Goal: Transaction & Acquisition: Purchase product/service

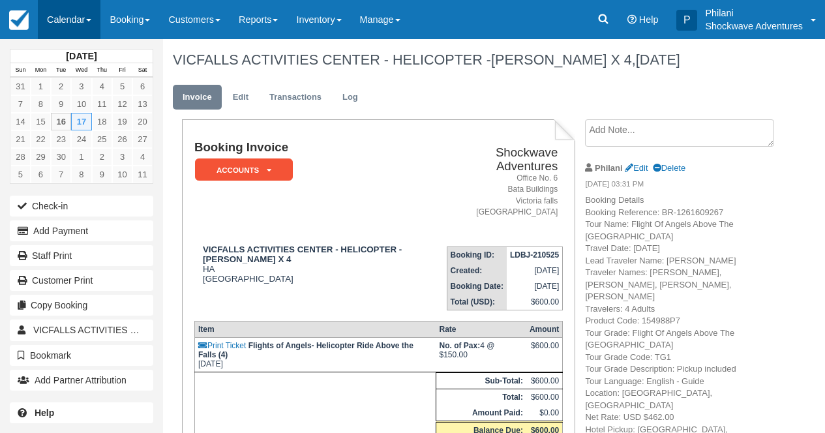
click at [63, 22] on link "Calendar" at bounding box center [69, 19] width 63 height 39
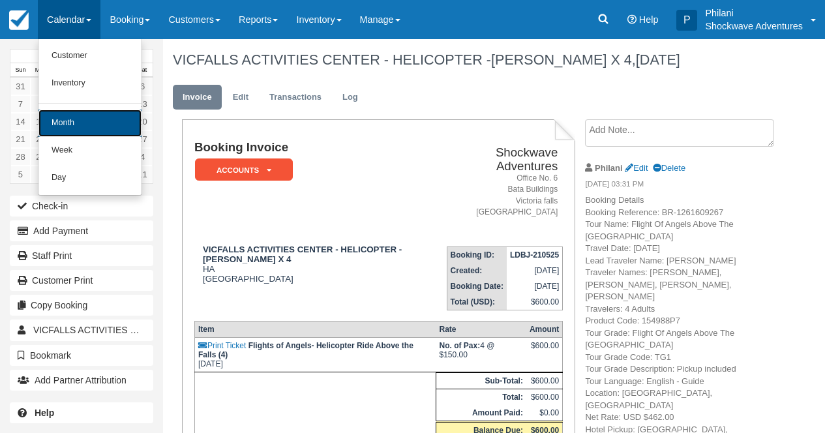
click at [107, 116] on link "Month" at bounding box center [89, 123] width 103 height 27
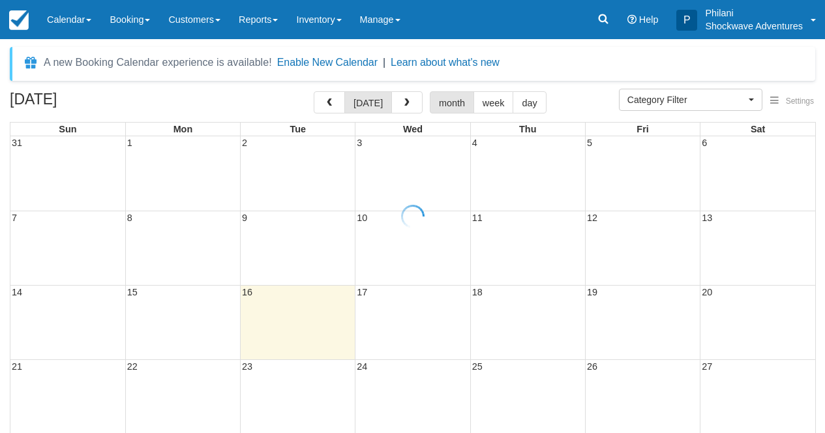
select select
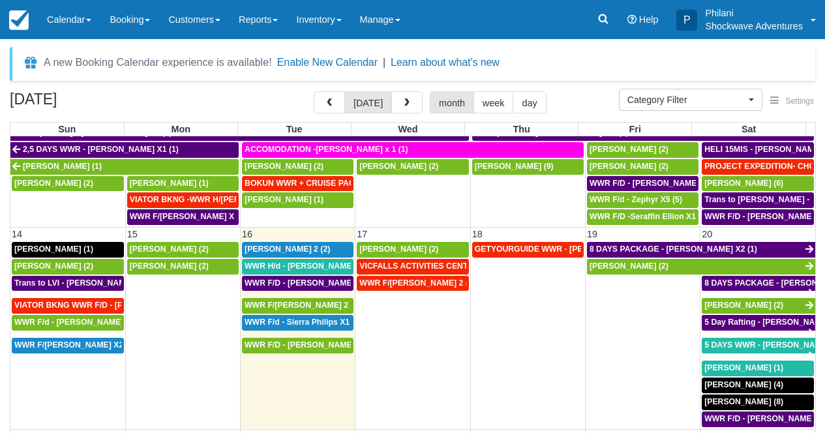
scroll to position [423, 0]
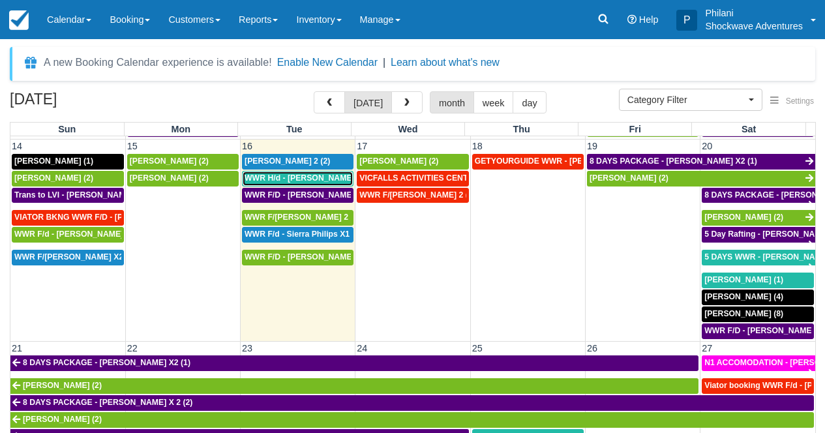
click at [326, 177] on span "WWR H/d - Richard Venn X3 (3)" at bounding box center [312, 178] width 134 height 9
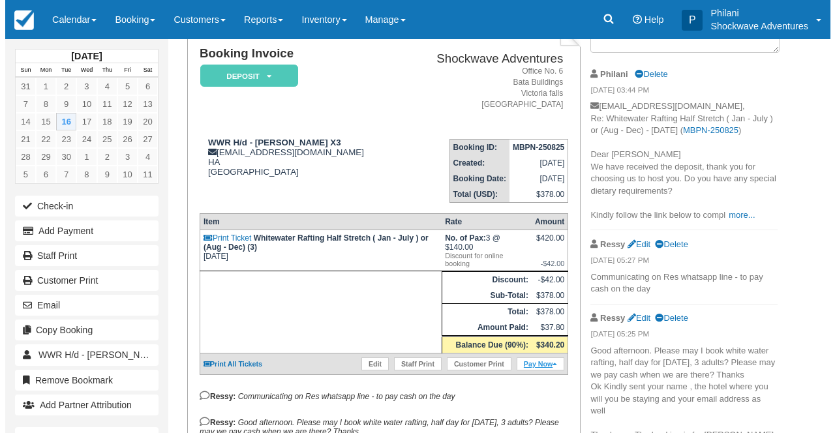
scroll to position [94, 0]
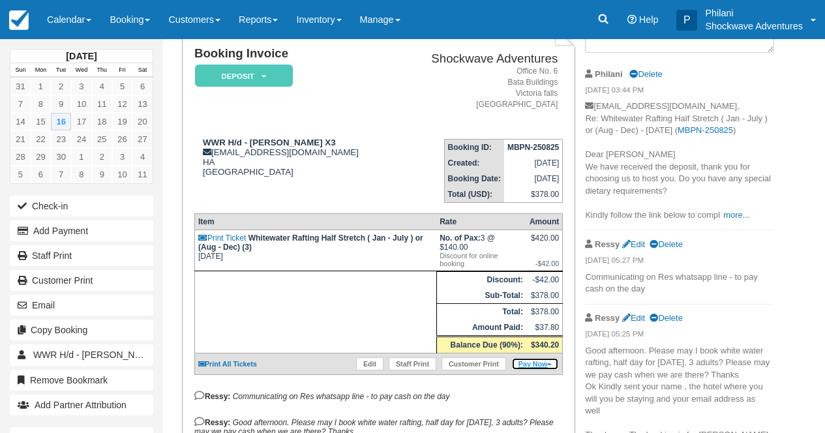
click at [539, 371] on link "Pay Now" at bounding box center [535, 363] width 48 height 13
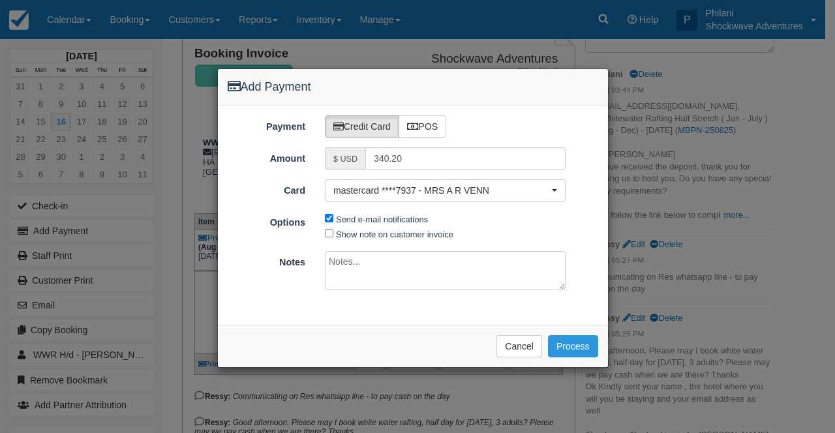
type input "09/16/25"
click at [435, 134] on label "POS" at bounding box center [423, 126] width 48 height 22
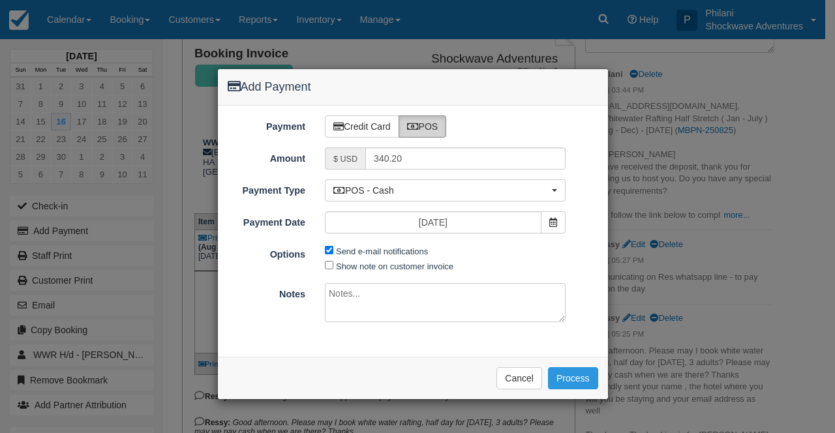
radio input "true"
click at [329, 249] on input "Send e-mail notifications" at bounding box center [329, 250] width 8 height 8
checkbox input "false"
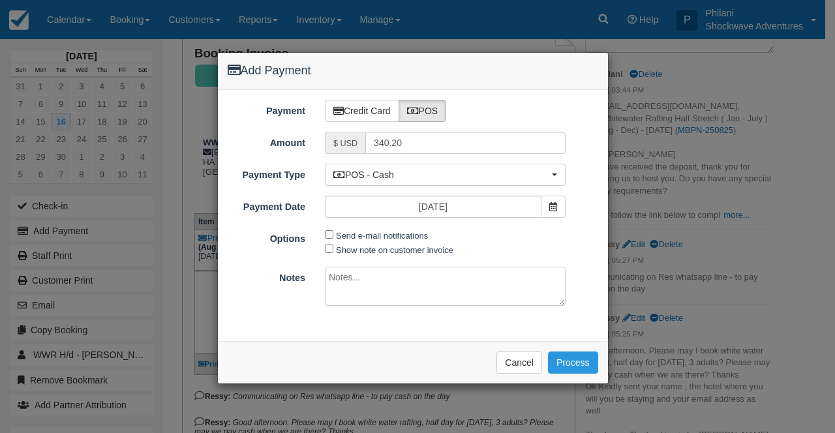
click at [396, 288] on textarea at bounding box center [445, 286] width 241 height 39
type textarea "PAID CASH"
click at [588, 358] on button "Process" at bounding box center [573, 363] width 50 height 22
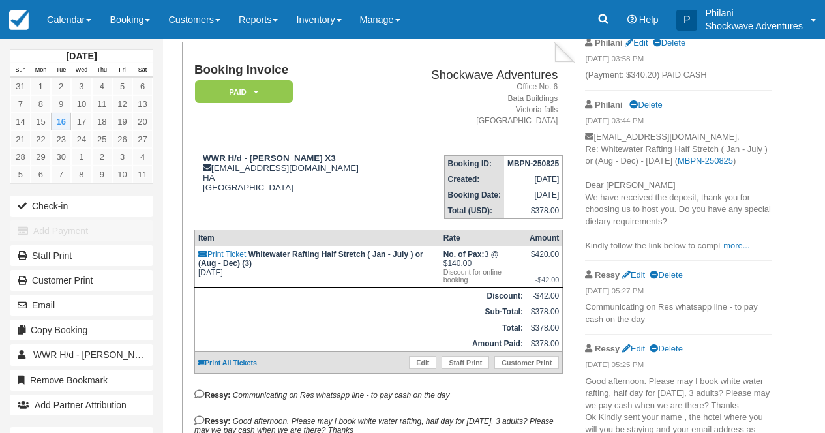
scroll to position [136, 0]
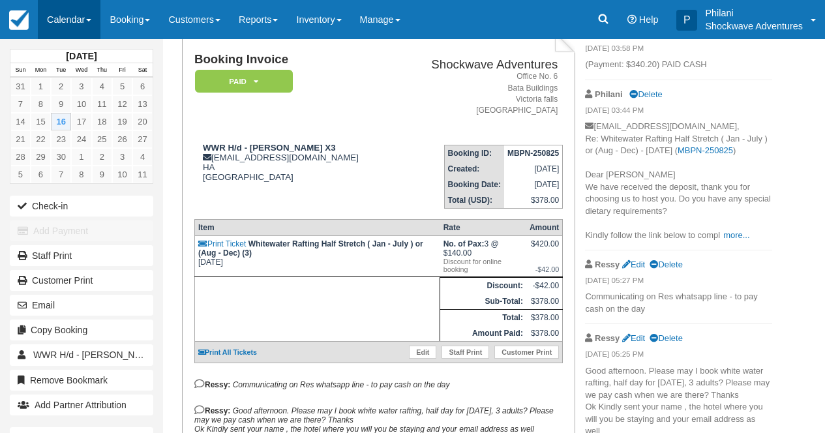
click at [94, 27] on link "Calendar" at bounding box center [69, 19] width 63 height 39
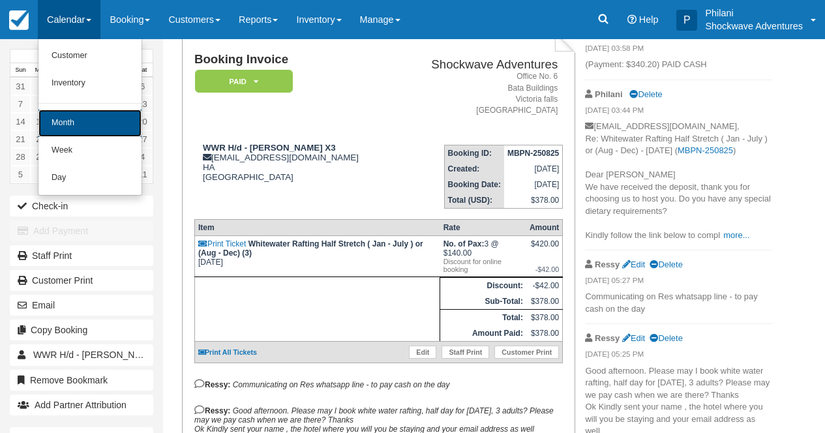
click at [110, 118] on link "Month" at bounding box center [89, 123] width 103 height 27
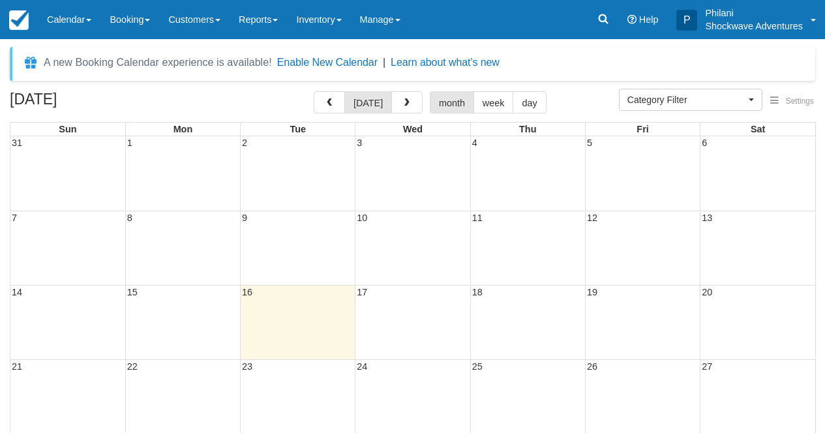
select select
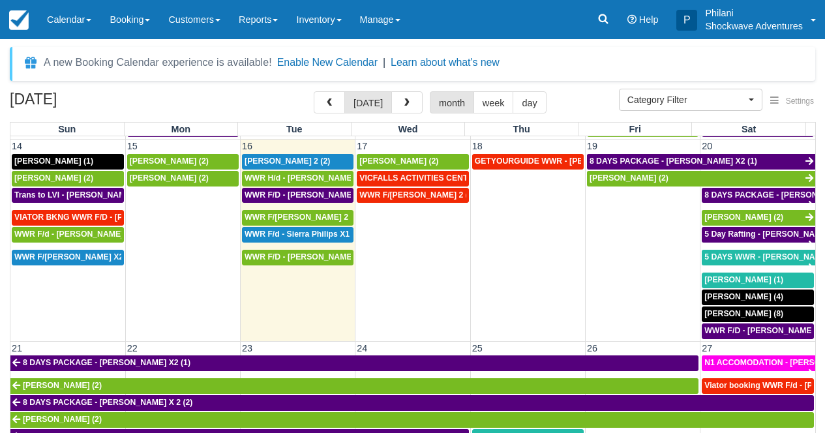
scroll to position [411, 0]
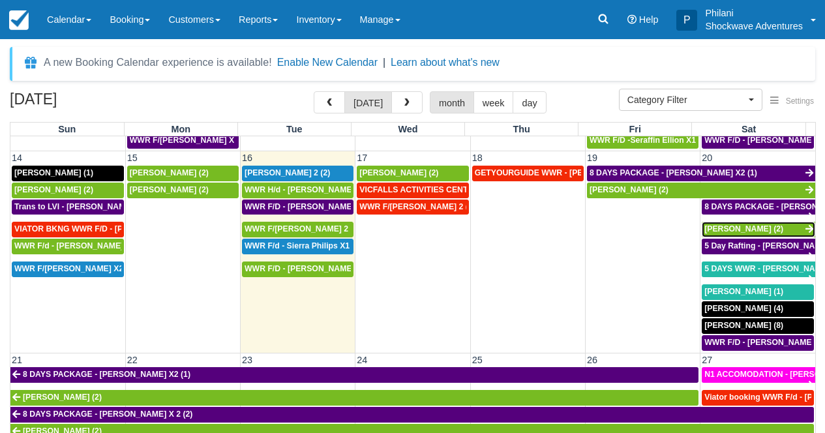
click at [761, 230] on span "Taylor Roberts (2)" at bounding box center [743, 228] width 79 height 9
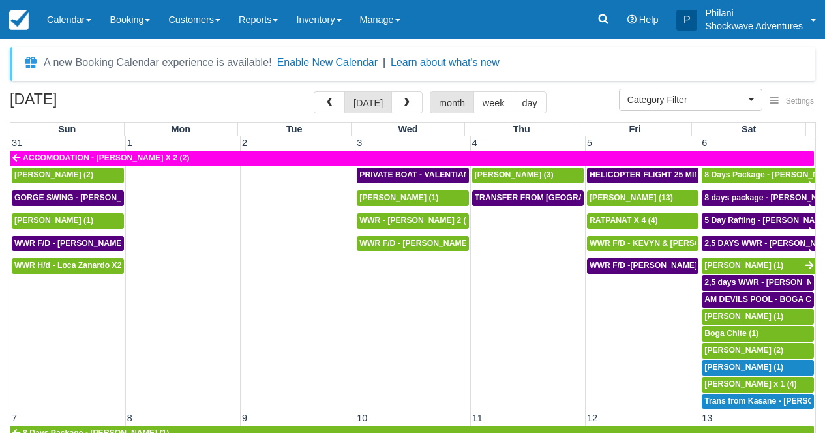
select select
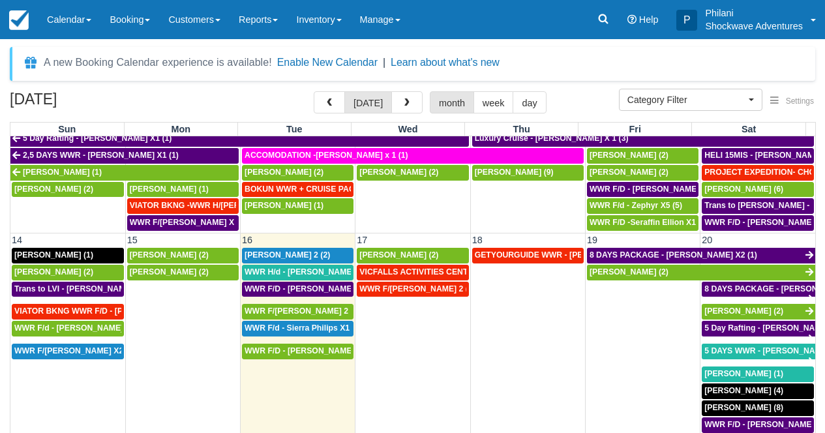
scroll to position [399, 0]
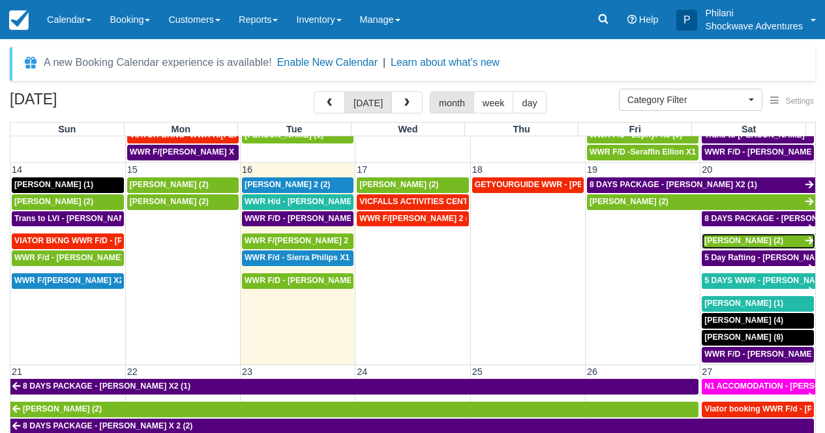
click at [736, 241] on span "[PERSON_NAME] (2)" at bounding box center [743, 240] width 79 height 9
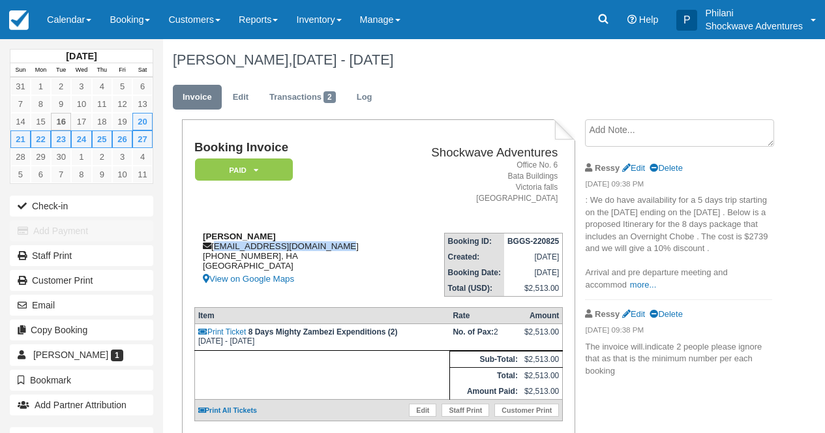
drag, startPoint x: 215, startPoint y: 249, endPoint x: 327, endPoint y: 245, distance: 112.3
click at [327, 245] on div "[PERSON_NAME] [EMAIL_ADDRESS][DOMAIN_NAME] [PHONE_NUMBER], HA [GEOGRAPHIC_DATA]…" at bounding box center [294, 259] width 201 height 55
drag, startPoint x: 323, startPoint y: 224, endPoint x: 303, endPoint y: 232, distance: 21.5
click at [324, 224] on td "[PERSON_NAME] [EMAIL_ADDRESS][DOMAIN_NAME] [PHONE_NUMBER], HA [GEOGRAPHIC_DATA]…" at bounding box center [294, 259] width 201 height 74
drag, startPoint x: 205, startPoint y: 238, endPoint x: 263, endPoint y: 238, distance: 58.1
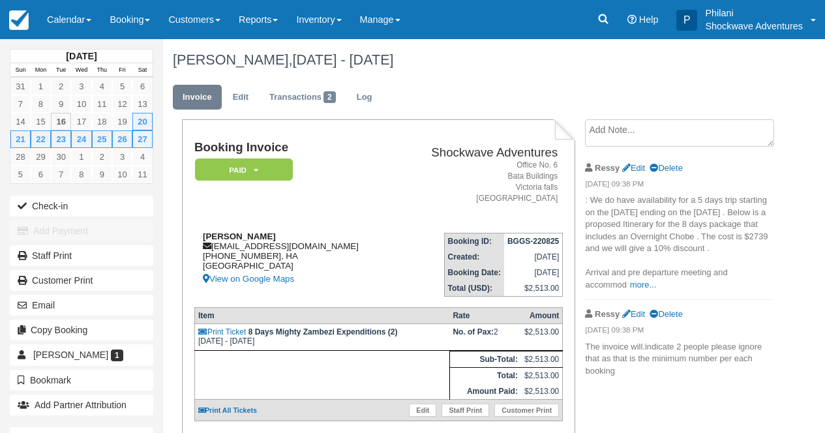
click at [263, 238] on strong "[PERSON_NAME]" at bounding box center [239, 237] width 73 height 10
copy strong "[PERSON_NAME]"
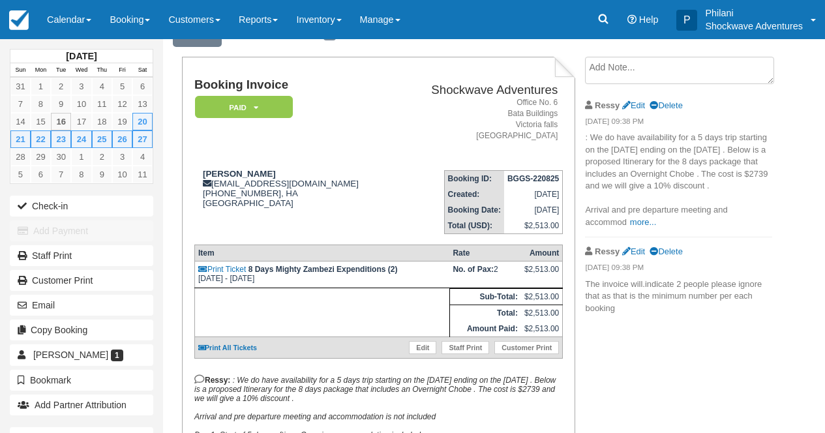
scroll to position [52, 0]
